Goal: Information Seeking & Learning: Learn about a topic

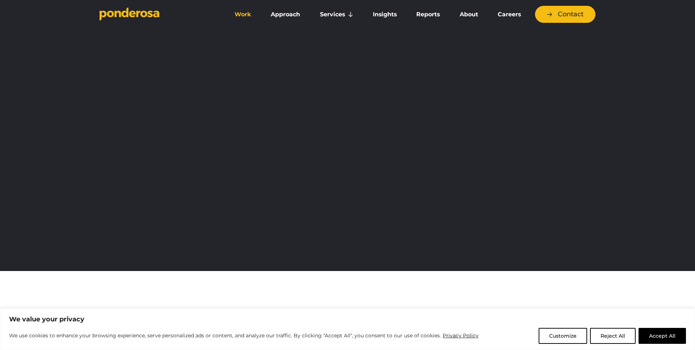
click at [248, 15] on link "Work" at bounding box center [242, 14] width 33 height 15
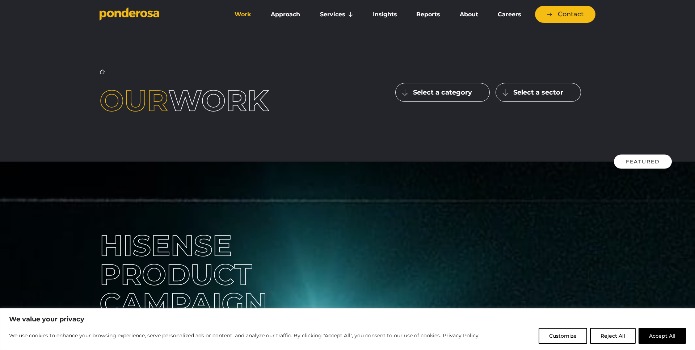
click at [527, 86] on button "Select a sector" at bounding box center [538, 92] width 85 height 19
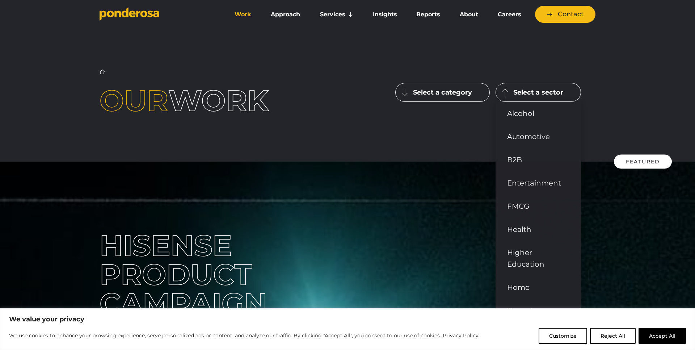
click at [452, 95] on button "Select a category" at bounding box center [443, 92] width 95 height 19
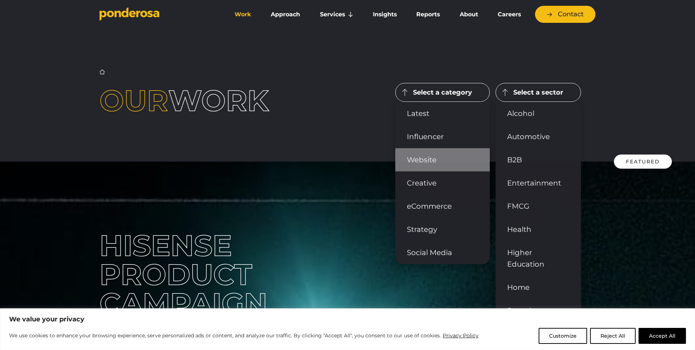
click at [432, 155] on link "Website" at bounding box center [443, 159] width 95 height 23
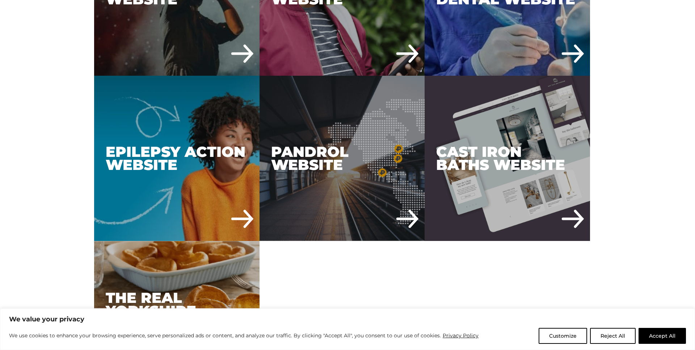
scroll to position [1471, 0]
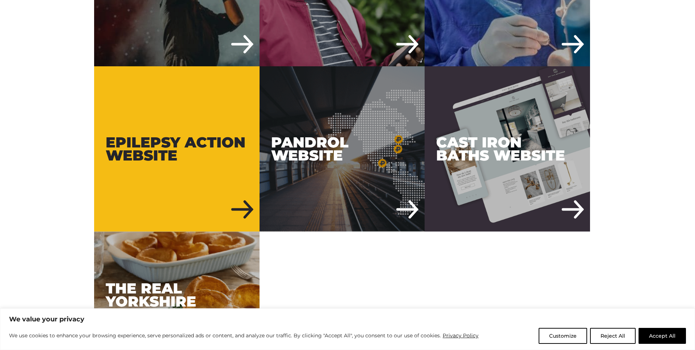
click at [175, 113] on div "Epilepsy Action Website" at bounding box center [177, 149] width 166 height 166
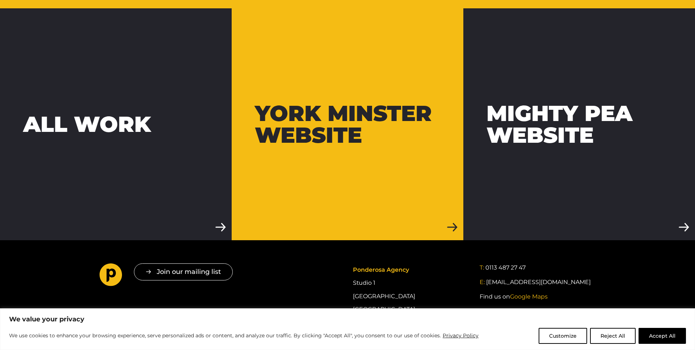
scroll to position [2530, 0]
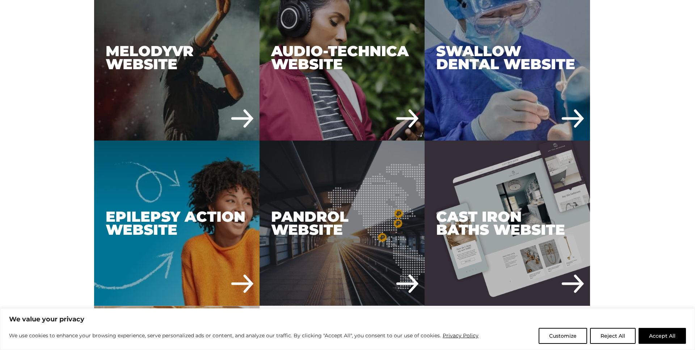
scroll to position [1300, 0]
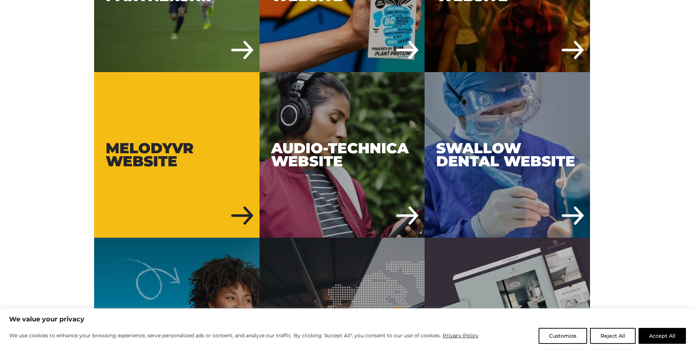
click at [123, 128] on div "MelodyVR Website" at bounding box center [177, 155] width 166 height 166
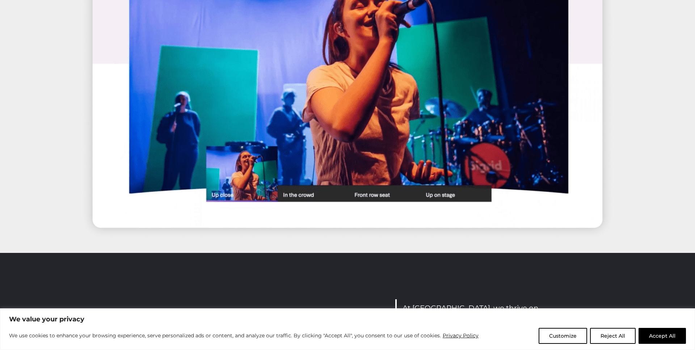
scroll to position [1954, 0]
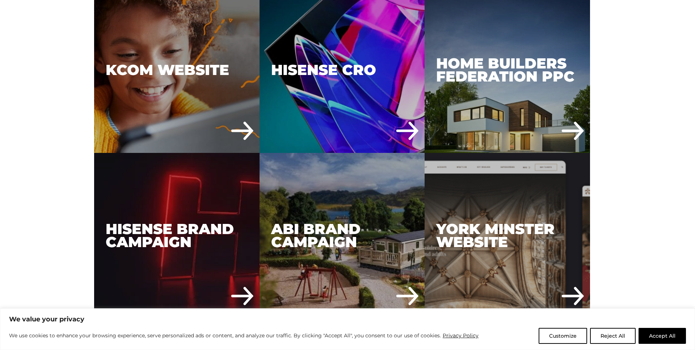
scroll to position [869, 0]
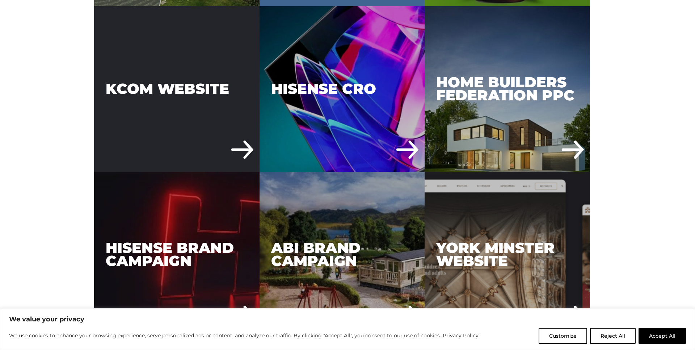
click at [217, 97] on div "KCOM Website" at bounding box center [177, 89] width 166 height 166
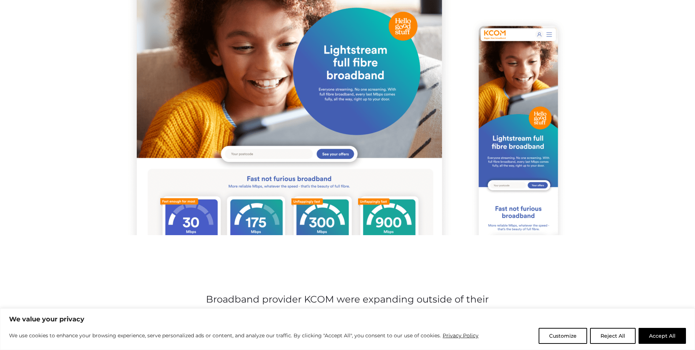
scroll to position [107, 0]
